Goal: Navigation & Orientation: Find specific page/section

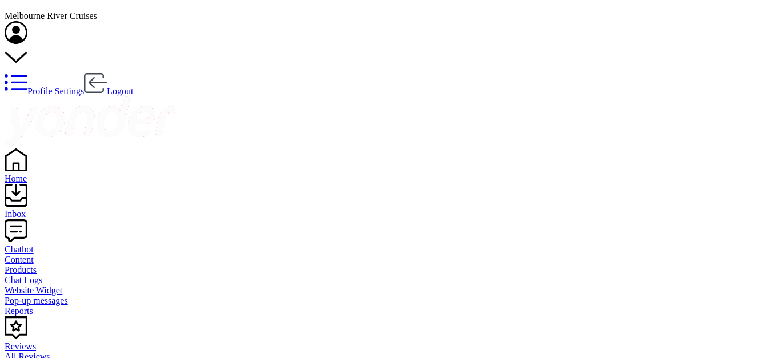
scroll to position [19, 0]
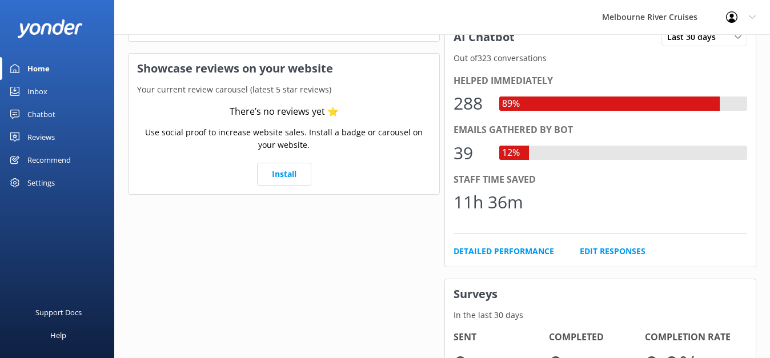
scroll to position [267, 0]
